Goal: Information Seeking & Learning: Learn about a topic

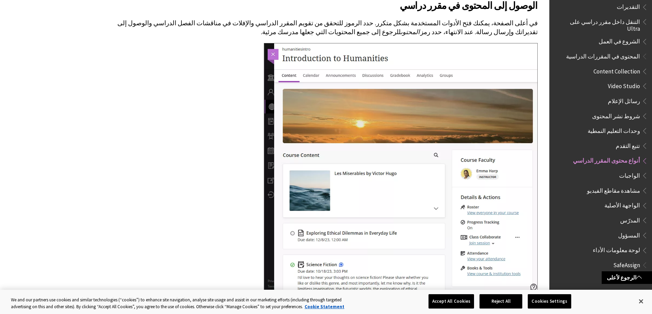
click at [611, 95] on span "رسائل الإعلام" at bounding box center [607, 101] width 81 height 12
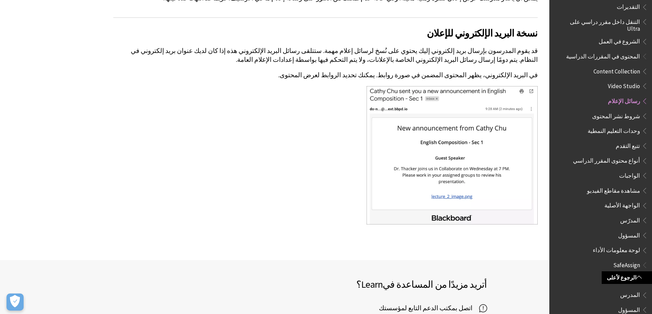
scroll to position [1334, 0]
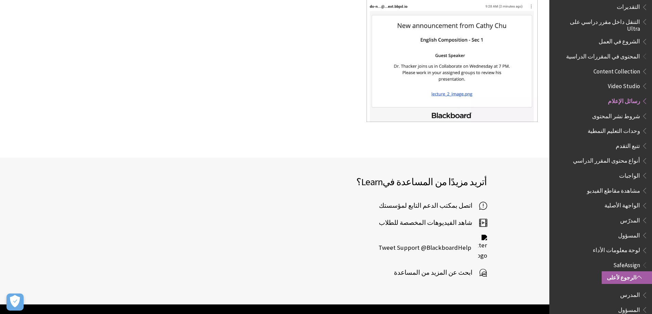
click at [633, 281] on link "الرجوع لأعلى" at bounding box center [626, 278] width 50 height 13
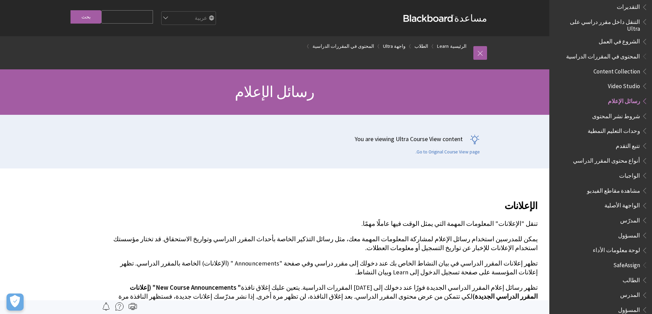
scroll to position [624, 0]
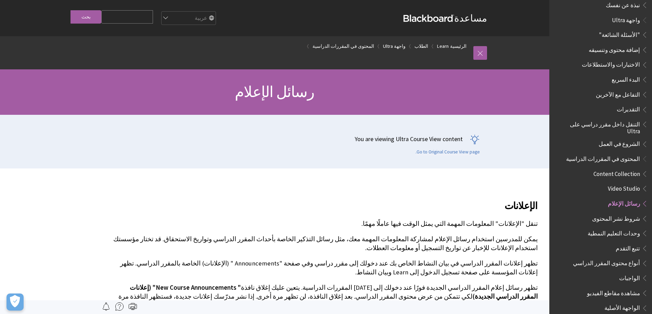
click at [614, 90] on span "التفاعل مع الآخرين" at bounding box center [618, 93] width 44 height 9
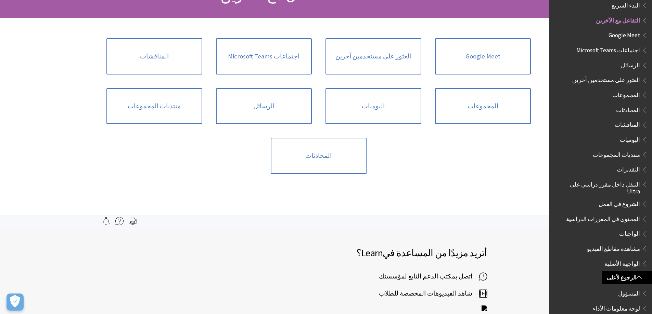
scroll to position [34, 0]
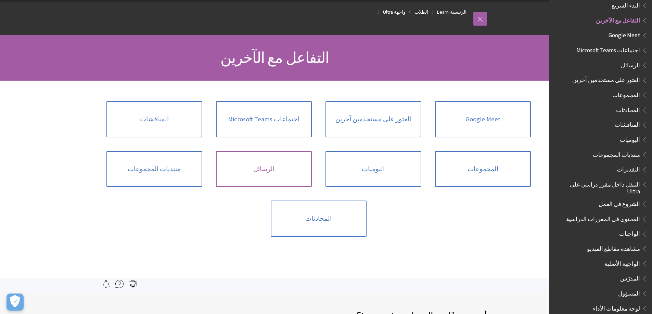
click at [264, 166] on link "الرسائل" at bounding box center [264, 169] width 96 height 36
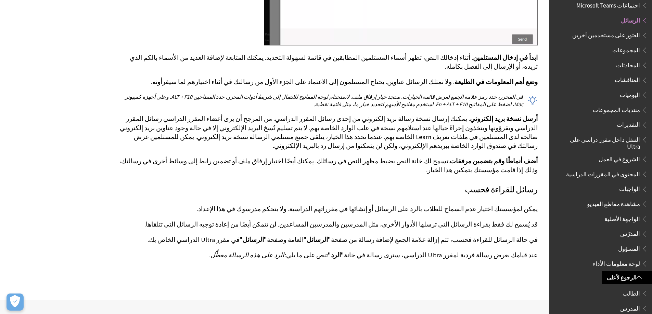
scroll to position [1813, 0]
